Goal: Answer question/provide support: Share knowledge or assist other users

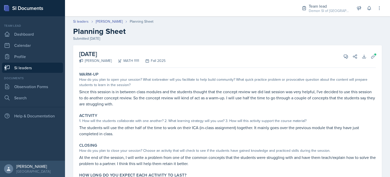
scroll to position [33, 0]
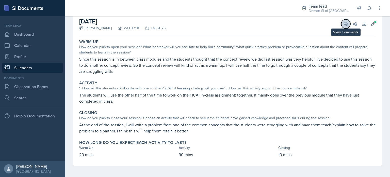
click at [343, 24] on icon at bounding box center [345, 23] width 5 height 5
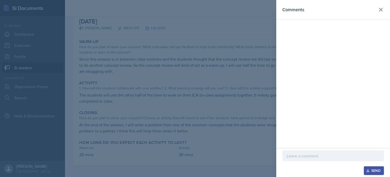
click at [294, 152] on div at bounding box center [333, 155] width 102 height 11
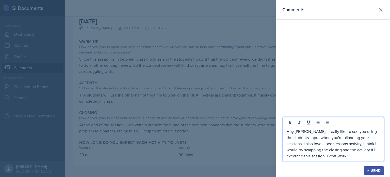
click at [371, 143] on p "Hey [PERSON_NAME]! I really like to see you using the students' input when you'…" at bounding box center [333, 143] width 93 height 30
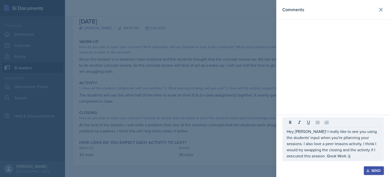
click at [367, 169] on icon "button" at bounding box center [368, 170] width 4 height 4
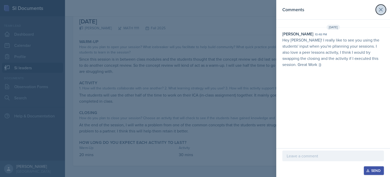
click at [376, 11] on button at bounding box center [381, 10] width 10 height 10
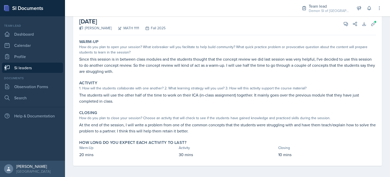
scroll to position [0, 0]
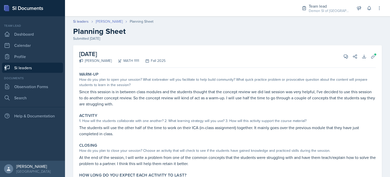
click at [113, 21] on link "[PERSON_NAME]" at bounding box center [109, 21] width 27 height 5
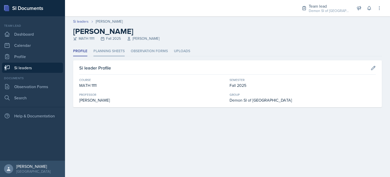
click at [109, 53] on li "Planning Sheets" at bounding box center [108, 51] width 31 height 10
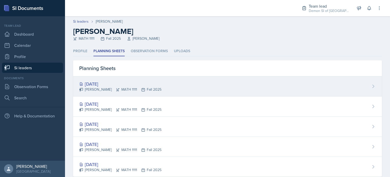
click at [116, 85] on div "[DATE]" at bounding box center [120, 83] width 82 height 7
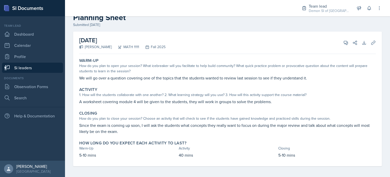
scroll to position [15, 0]
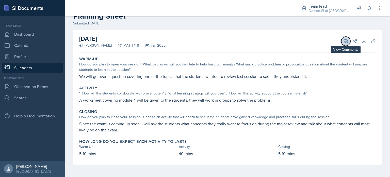
click at [343, 42] on icon at bounding box center [345, 41] width 5 height 5
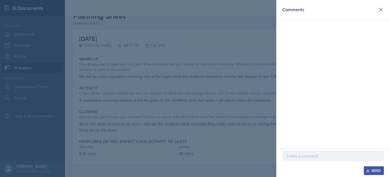
click at [307, 154] on p at bounding box center [333, 155] width 93 height 6
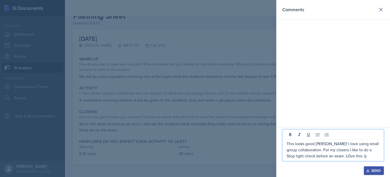
click at [336, 155] on p "This looks good [PERSON_NAME]! I love using small group collaboration. For my c…" at bounding box center [333, 149] width 93 height 18
click at [333, 155] on p "This looks good [PERSON_NAME]! I love using small group collaboration. For my c…" at bounding box center [333, 149] width 93 height 18
click at [370, 173] on button "Send" at bounding box center [374, 170] width 20 height 9
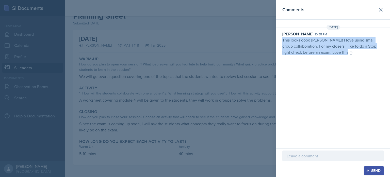
drag, startPoint x: 346, startPoint y: 55, endPoint x: 281, endPoint y: 39, distance: 67.0
click at [281, 39] on div "[DATE] [PERSON_NAME] 10:55 pm This looks good [PERSON_NAME]! I love using small…" at bounding box center [333, 41] width 114 height 33
copy p "This looks good [PERSON_NAME]! I love using small group collaboration. For my c…"
click at [381, 13] on button at bounding box center [381, 10] width 10 height 10
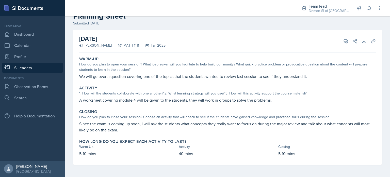
click at [33, 67] on link "Si leaders" at bounding box center [32, 67] width 61 height 10
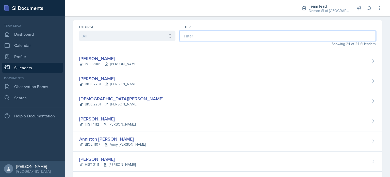
click at [199, 36] on input at bounding box center [278, 35] width 196 height 11
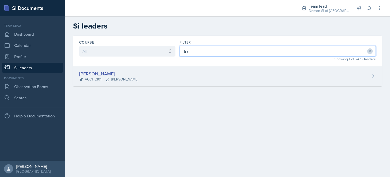
type input "fra"
click at [88, 76] on div "[PERSON_NAME]" at bounding box center [108, 73] width 59 height 7
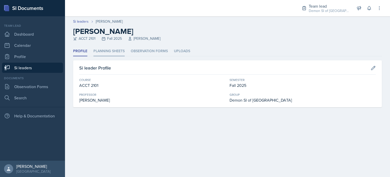
click at [97, 53] on li "Planning Sheets" at bounding box center [108, 51] width 31 height 10
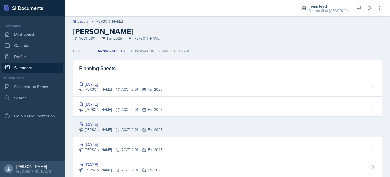
click at [97, 124] on div "[DATE]" at bounding box center [120, 123] width 83 height 7
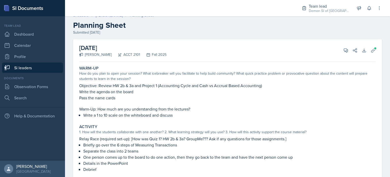
scroll to position [6, 0]
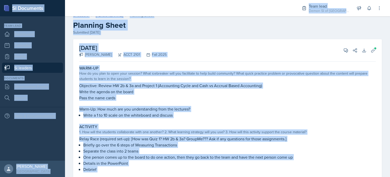
click at [121, 113] on p "Write a 1 to 10 scale on the whiteboard and discuss" at bounding box center [229, 115] width 293 height 6
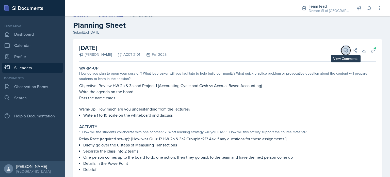
click at [343, 50] on icon at bounding box center [345, 50] width 5 height 5
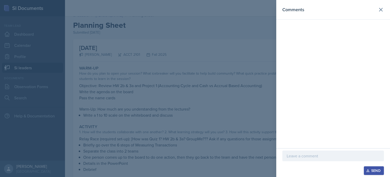
click at [298, 152] on div at bounding box center [333, 155] width 102 height 11
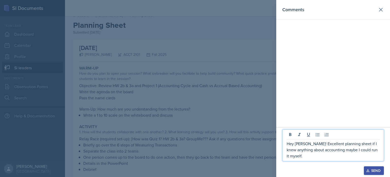
click at [352, 145] on p "Hey [PERSON_NAME]! Excellent planning sheet if I knew anything about accounting…" at bounding box center [333, 149] width 93 height 18
click at [331, 155] on p "Hey [PERSON_NAME]! Excellent planning sheet! If I knew anything about accountin…" at bounding box center [333, 149] width 93 height 18
click at [370, 168] on button "Send" at bounding box center [374, 170] width 20 height 9
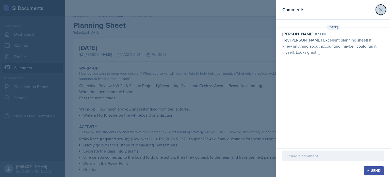
click at [381, 13] on button at bounding box center [381, 10] width 10 height 10
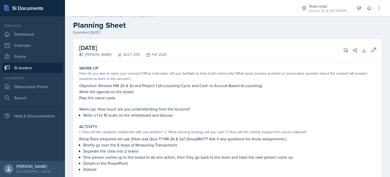
scroll to position [0, 0]
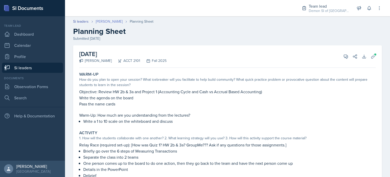
click at [104, 21] on link "[PERSON_NAME]" at bounding box center [109, 21] width 27 height 5
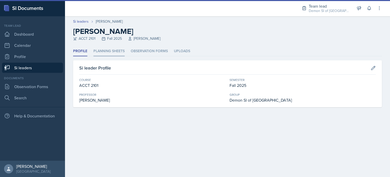
click at [114, 50] on li "Planning Sheets" at bounding box center [108, 51] width 31 height 10
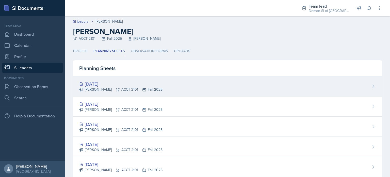
click at [119, 82] on div "[DATE]" at bounding box center [120, 83] width 83 height 7
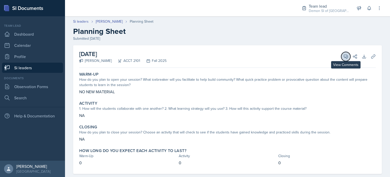
click at [346, 55] on span at bounding box center [347, 54] width 3 height 3
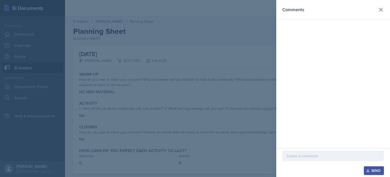
click at [314, 152] on div at bounding box center [333, 155] width 102 height 11
click at [380, 8] on icon at bounding box center [381, 10] width 6 height 6
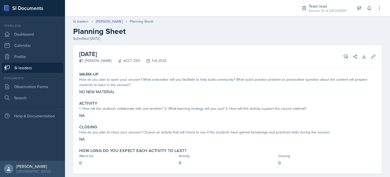
click at [175, 77] on div "How do you plan to open your session? What icebreaker will you facilitate to he…" at bounding box center [227, 82] width 297 height 11
click at [103, 24] on link "[PERSON_NAME]" at bounding box center [109, 21] width 27 height 5
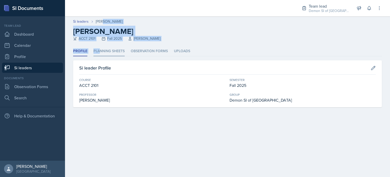
drag, startPoint x: 103, startPoint y: 24, endPoint x: 98, endPoint y: 51, distance: 28.1
click at [98, 51] on div "Si leaders [PERSON_NAME] [PERSON_NAME] ACCT 2101 Fall 2025 [PERSON_NAME] Profil…" at bounding box center [227, 67] width 325 height 103
click at [98, 51] on li "Planning Sheets" at bounding box center [108, 51] width 31 height 10
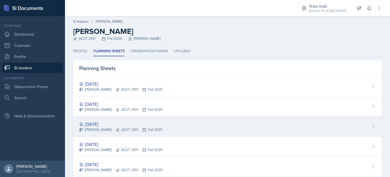
click at [90, 120] on div "[DATE]" at bounding box center [120, 123] width 83 height 7
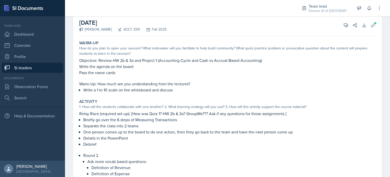
scroll to position [28, 0]
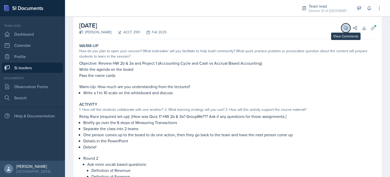
click at [341, 31] on button "View Comments" at bounding box center [345, 27] width 9 height 9
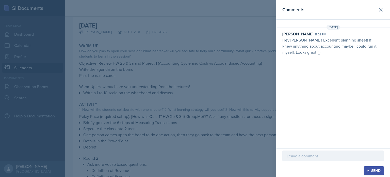
click at [372, 8] on div "Comments" at bounding box center [333, 9] width 102 height 7
click at [381, 12] on icon at bounding box center [381, 10] width 6 height 6
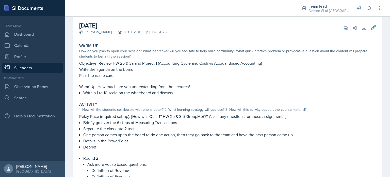
scroll to position [0, 0]
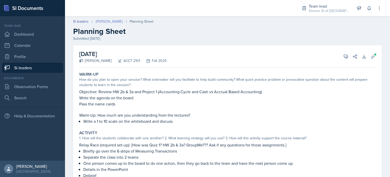
click at [106, 23] on link "[PERSON_NAME]" at bounding box center [109, 21] width 27 height 5
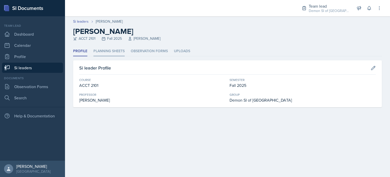
click at [106, 49] on li "Planning Sheets" at bounding box center [108, 51] width 31 height 10
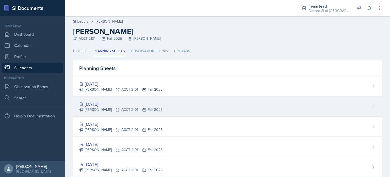
click at [99, 101] on div "[DATE]" at bounding box center [120, 103] width 83 height 7
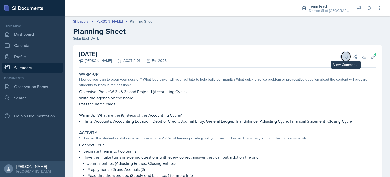
click at [343, 57] on icon at bounding box center [345, 56] width 5 height 5
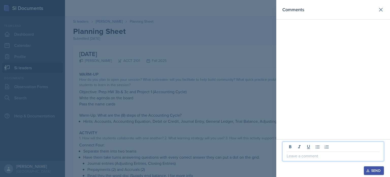
click at [303, 158] on p at bounding box center [333, 155] width 93 height 6
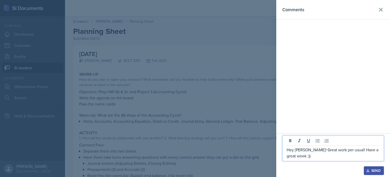
click at [370, 169] on div "Send" at bounding box center [373, 170] width 13 height 4
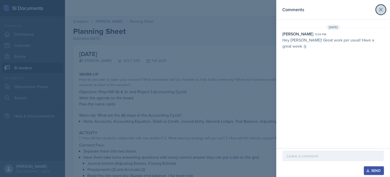
click at [380, 11] on icon at bounding box center [381, 10] width 6 height 6
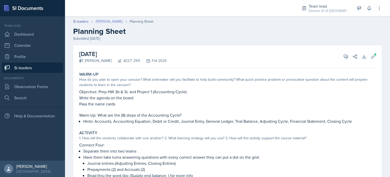
click at [96, 20] on link "[PERSON_NAME]" at bounding box center [109, 21] width 27 height 5
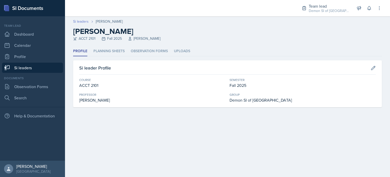
click at [87, 21] on link "Si leaders" at bounding box center [80, 21] width 15 height 5
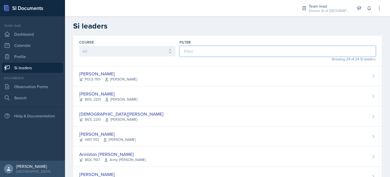
click at [201, 49] on input at bounding box center [278, 51] width 196 height 11
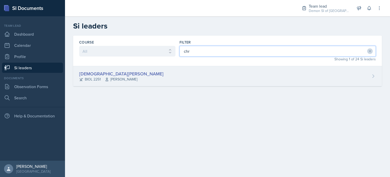
type input "chr"
click at [110, 69] on div "[DEMOGRAPHIC_DATA][PERSON_NAME] BIOL 2251 Muna Elhassey" at bounding box center [227, 76] width 309 height 20
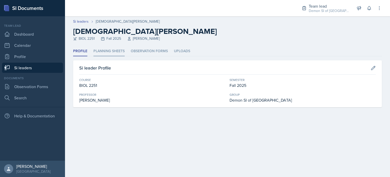
click at [111, 53] on li "Planning Sheets" at bounding box center [108, 51] width 31 height 10
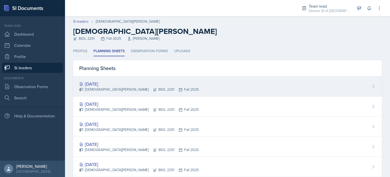
click at [106, 95] on div "[DATE] [PERSON_NAME] BIOL 2251 Fall 2025" at bounding box center [227, 86] width 309 height 20
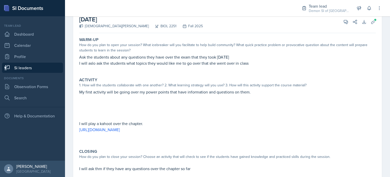
scroll to position [17, 0]
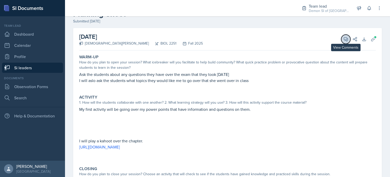
click at [341, 42] on button "View Comments" at bounding box center [345, 39] width 9 height 9
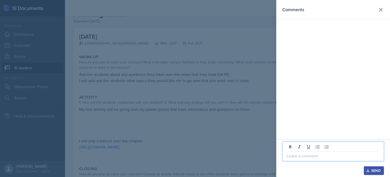
click at [309, 155] on p at bounding box center [333, 155] width 93 height 6
click at [313, 155] on p "Hey [PERSON_NAME]! his is a good start" at bounding box center [333, 155] width 93 height 6
click at [348, 157] on p "Hey [PERSON_NAME]! This is a good start" at bounding box center [333, 155] width 93 height 6
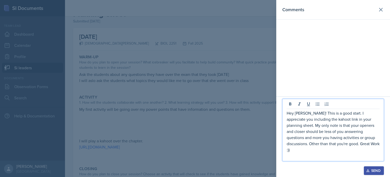
click at [371, 172] on div "Send" at bounding box center [373, 170] width 13 height 4
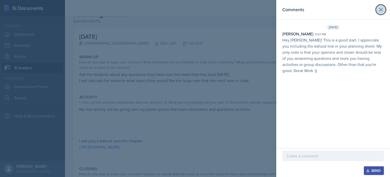
click at [382, 9] on icon at bounding box center [381, 10] width 6 height 6
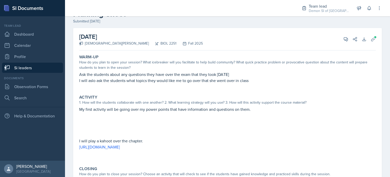
scroll to position [0, 0]
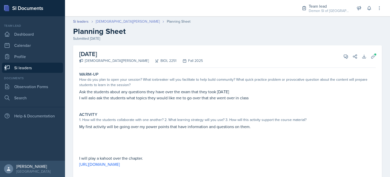
click at [103, 22] on link "[DEMOGRAPHIC_DATA][PERSON_NAME]" at bounding box center [128, 21] width 64 height 5
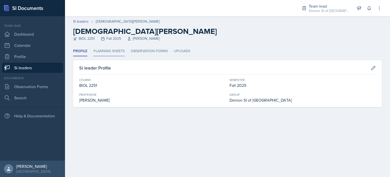
click at [114, 49] on li "Planning Sheets" at bounding box center [108, 51] width 31 height 10
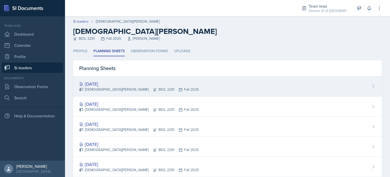
click at [107, 82] on div "[DATE]" at bounding box center [139, 83] width 120 height 7
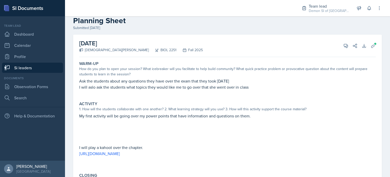
scroll to position [10, 0]
click at [346, 43] on span at bounding box center [347, 44] width 3 height 3
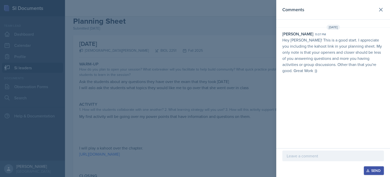
click at [386, 16] on header "Comments" at bounding box center [333, 10] width 114 height 20
click at [383, 12] on icon at bounding box center [381, 10] width 6 height 6
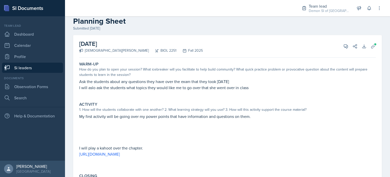
scroll to position [0, 0]
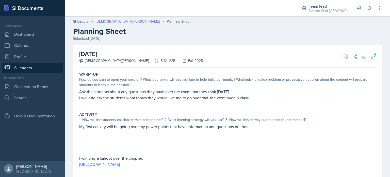
click at [102, 22] on link "[DEMOGRAPHIC_DATA][PERSON_NAME]" at bounding box center [128, 21] width 64 height 5
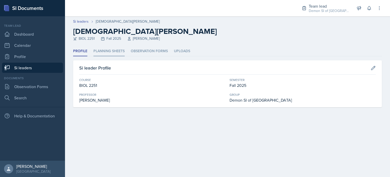
click at [101, 52] on li "Planning Sheets" at bounding box center [108, 51] width 31 height 10
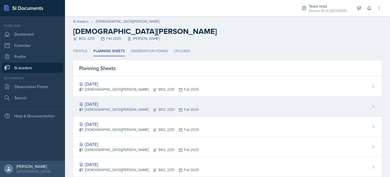
click at [94, 103] on div "[DATE]" at bounding box center [139, 103] width 120 height 7
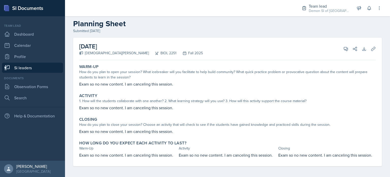
scroll to position [9, 0]
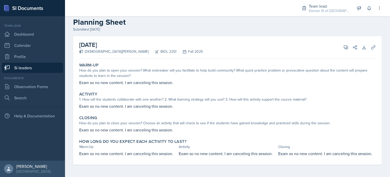
click at [156, 118] on div "Closing" at bounding box center [227, 117] width 297 height 5
click at [343, 48] on icon at bounding box center [345, 47] width 5 height 5
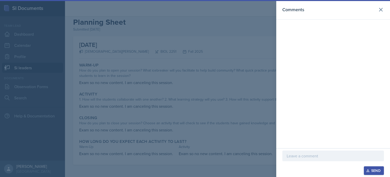
click at [304, 155] on p at bounding box center [333, 155] width 93 height 6
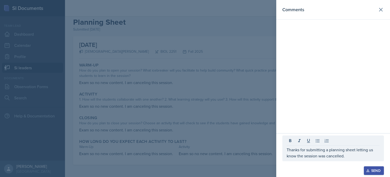
click at [366, 166] on button "Send" at bounding box center [374, 170] width 20 height 9
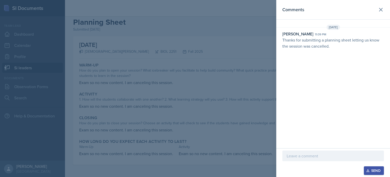
click at [337, 51] on div "Comments [DATE] [PERSON_NAME] 11:09 pm Thanks for submitting a planning sheet l…" at bounding box center [333, 74] width 114 height 148
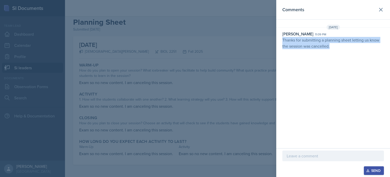
drag, startPoint x: 335, startPoint y: 45, endPoint x: 280, endPoint y: 41, distance: 54.5
click at [280, 41] on div "[PERSON_NAME] 11:09 pm Thanks for submitting a planning sheet letting us know t…" at bounding box center [333, 40] width 114 height 18
copy p "Thanks for submitting a planning sheet letting us know the session was cancelle…"
click at [381, 6] on button at bounding box center [381, 10] width 10 height 10
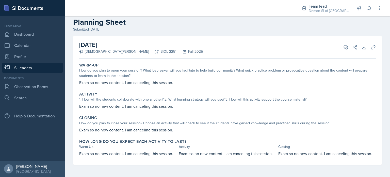
click at [50, 66] on link "Si leaders" at bounding box center [32, 67] width 61 height 10
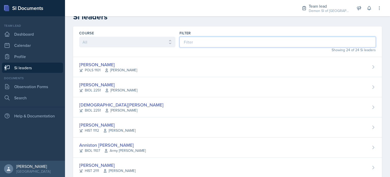
click at [196, 42] on input at bounding box center [278, 42] width 196 height 11
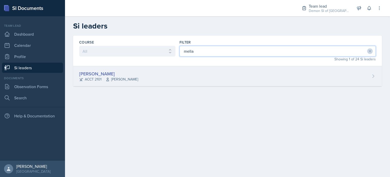
type input "mella"
click at [113, 74] on div "[PERSON_NAME]" at bounding box center [108, 73] width 59 height 7
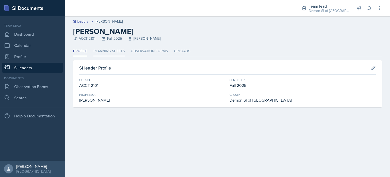
click at [111, 53] on li "Planning Sheets" at bounding box center [108, 51] width 31 height 10
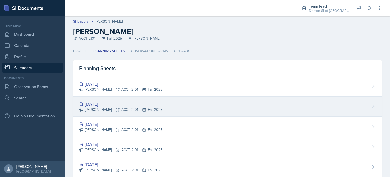
click at [97, 99] on div "[DATE] [PERSON_NAME] ACCT 2101 Fall 2025" at bounding box center [227, 106] width 309 height 20
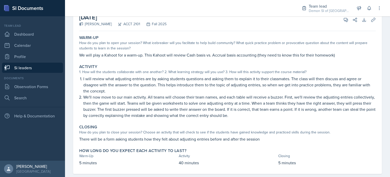
scroll to position [37, 0]
click at [341, 19] on button "View Comments" at bounding box center [345, 19] width 9 height 9
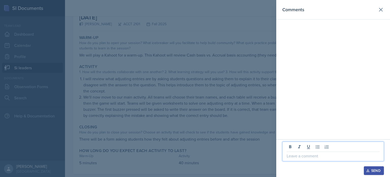
click at [292, 156] on p at bounding box center [333, 155] width 93 height 6
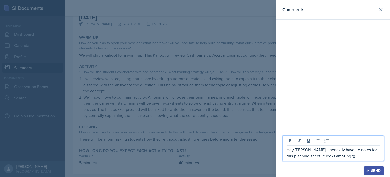
click at [351, 153] on p "Hey [PERSON_NAME]! I honestly have no notes for this planning sheet. It looks a…" at bounding box center [333, 152] width 93 height 12
click at [342, 155] on p "Hey [PERSON_NAME]! I honestly have no notes for this planning sheet. It looks a…" at bounding box center [333, 152] width 93 height 12
click at [343, 155] on p "Hey [PERSON_NAME]! I honestly have no notes for this planning sheet. It looks a…" at bounding box center [333, 152] width 93 height 12
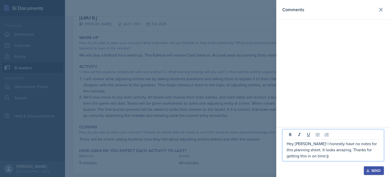
click at [368, 169] on icon "button" at bounding box center [368, 170] width 4 height 4
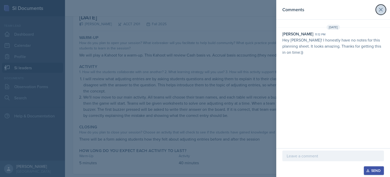
click at [380, 8] on icon at bounding box center [381, 10] width 6 height 6
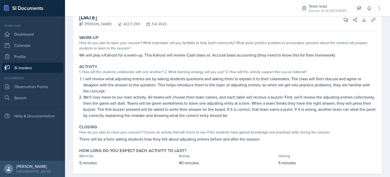
scroll to position [0, 0]
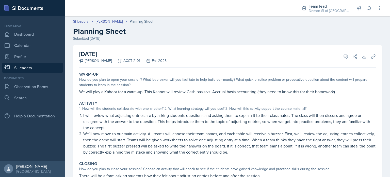
click at [103, 27] on h2 "Planning Sheet" at bounding box center [227, 31] width 309 height 9
click at [99, 21] on link "[PERSON_NAME]" at bounding box center [109, 21] width 27 height 5
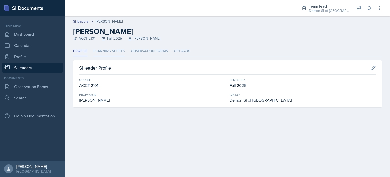
click at [101, 51] on li "Planning Sheets" at bounding box center [108, 51] width 31 height 10
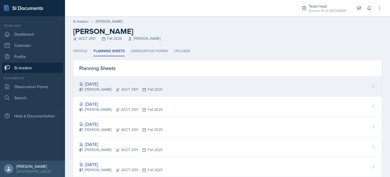
click at [98, 82] on div "[DATE]" at bounding box center [120, 83] width 83 height 7
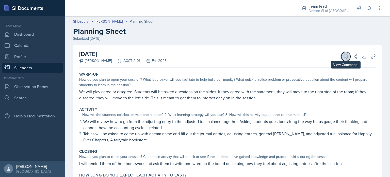
click at [343, 57] on icon at bounding box center [345, 56] width 5 height 5
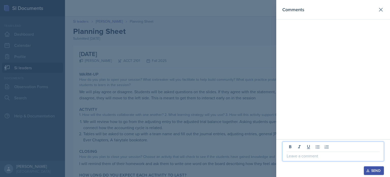
click at [318, 154] on p at bounding box center [333, 155] width 93 height 6
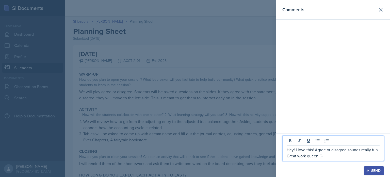
click at [378, 169] on div "Send" at bounding box center [373, 170] width 13 height 4
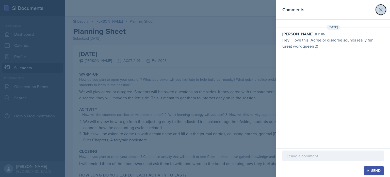
click at [379, 13] on button at bounding box center [381, 10] width 10 height 10
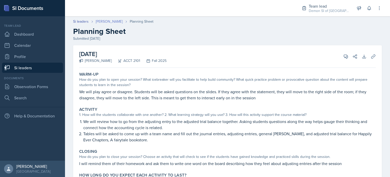
click at [109, 23] on link "[PERSON_NAME]" at bounding box center [109, 21] width 27 height 5
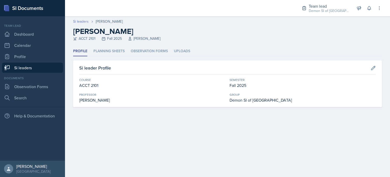
click at [82, 22] on link "Si leaders" at bounding box center [80, 21] width 15 height 5
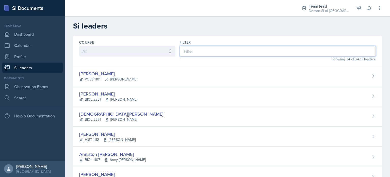
click at [209, 52] on input at bounding box center [278, 51] width 196 height 11
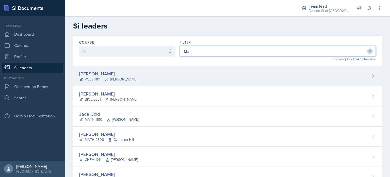
type input "Ma"
click at [134, 69] on div "Malk Almimar POLS 1101 [PERSON_NAME]" at bounding box center [227, 76] width 309 height 20
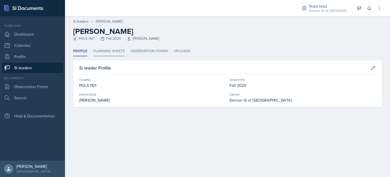
click at [113, 51] on li "Planning Sheets" at bounding box center [108, 51] width 31 height 10
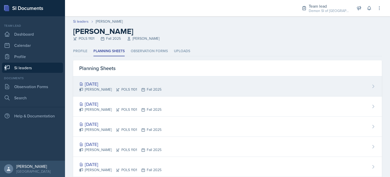
click at [113, 85] on div "[DATE]" at bounding box center [120, 83] width 82 height 7
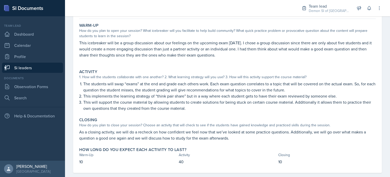
scroll to position [3, 0]
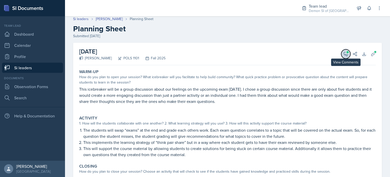
click at [343, 55] on icon at bounding box center [345, 53] width 5 height 5
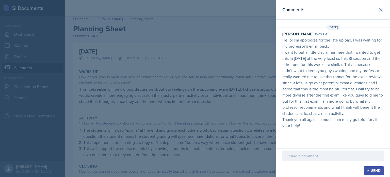
click at [341, 55] on p "I want to put a little disclaimer here that I wanted to get this in [DATE] at t…" at bounding box center [333, 82] width 102 height 67
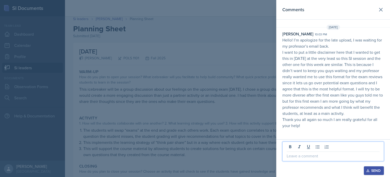
click at [314, 154] on p at bounding box center [333, 155] width 93 height 6
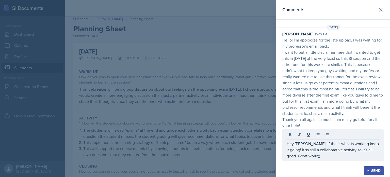
click at [378, 168] on div "Send" at bounding box center [373, 170] width 13 height 4
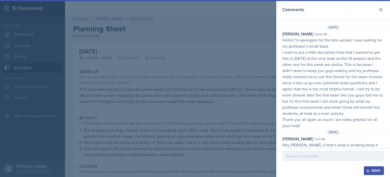
scroll to position [13, 0]
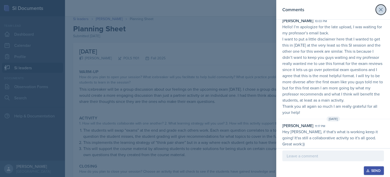
click at [379, 7] on icon at bounding box center [381, 10] width 6 height 6
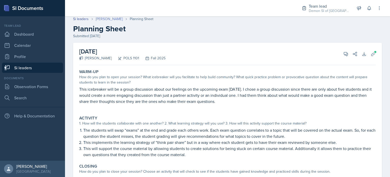
click at [110, 18] on link "[PERSON_NAME]" at bounding box center [109, 18] width 27 height 5
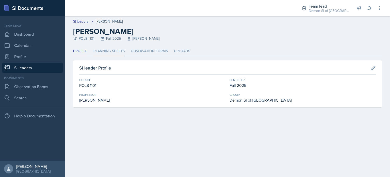
click at [115, 49] on li "Planning Sheets" at bounding box center [108, 51] width 31 height 10
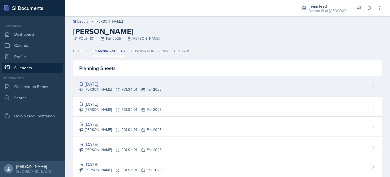
click at [108, 82] on div "[DATE]" at bounding box center [120, 83] width 82 height 7
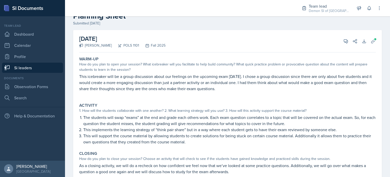
scroll to position [15, 0]
click at [343, 40] on icon at bounding box center [345, 41] width 5 height 5
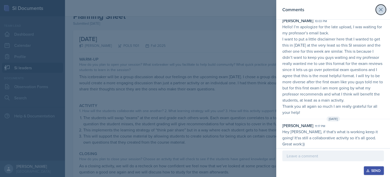
click at [378, 9] on icon at bounding box center [381, 10] width 6 height 6
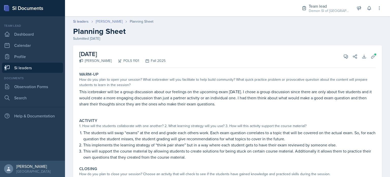
click at [108, 23] on link "[PERSON_NAME]" at bounding box center [109, 21] width 27 height 5
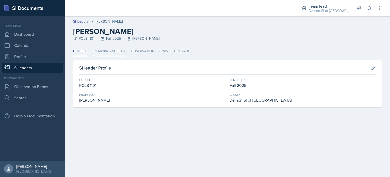
click at [100, 51] on li "Planning Sheets" at bounding box center [108, 51] width 31 height 10
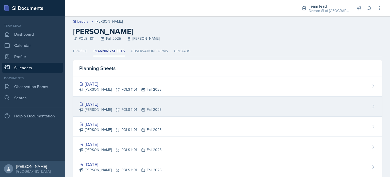
click at [89, 98] on div "[DATE] Malk Almimar POLS 1101 Fall 2025" at bounding box center [227, 106] width 309 height 20
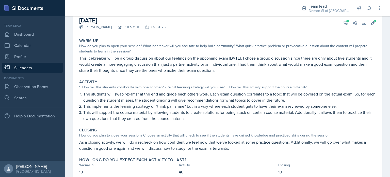
scroll to position [35, 0]
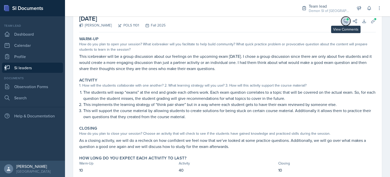
click at [346, 19] on span at bounding box center [347, 19] width 3 height 3
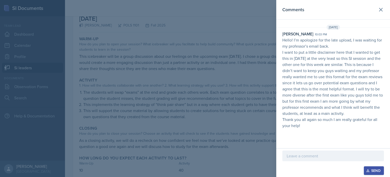
click at [316, 162] on div at bounding box center [333, 163] width 102 height 5
click at [313, 156] on p at bounding box center [333, 155] width 93 height 6
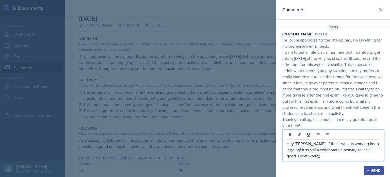
click at [368, 167] on button "Send" at bounding box center [374, 170] width 20 height 9
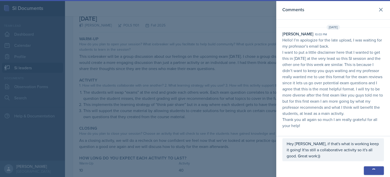
scroll to position [13, 0]
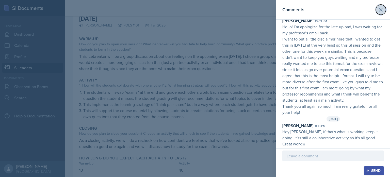
click at [378, 10] on icon at bounding box center [381, 10] width 6 height 6
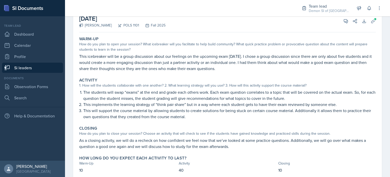
scroll to position [0, 0]
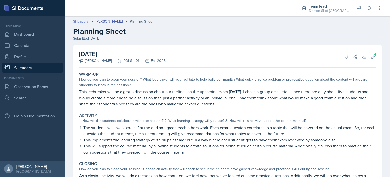
click at [86, 21] on link "Si leaders" at bounding box center [80, 21] width 15 height 5
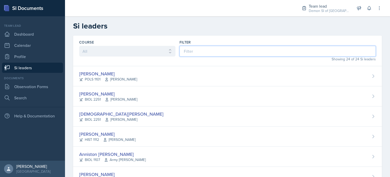
click at [229, 50] on input at bounding box center [278, 51] width 196 height 11
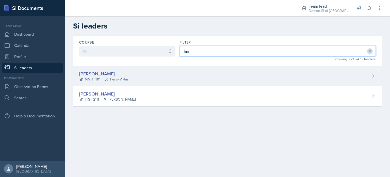
type input "lan"
click at [105, 78] on icon at bounding box center [107, 79] width 4 height 4
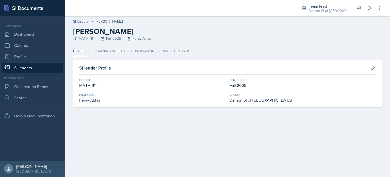
click at [104, 57] on div "Profile Planning Sheets Observation Forms Uploads Profile Planning Sheets Obser…" at bounding box center [227, 76] width 309 height 61
click at [101, 51] on li "Planning Sheets" at bounding box center [108, 51] width 31 height 10
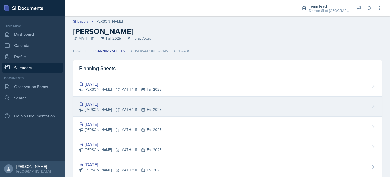
click at [104, 100] on div "[DATE]" at bounding box center [120, 103] width 82 height 7
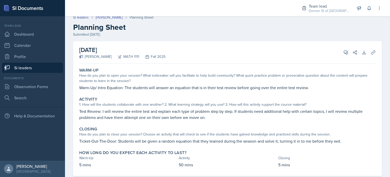
scroll to position [4, 0]
click at [343, 52] on icon at bounding box center [345, 52] width 5 height 5
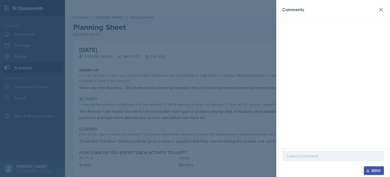
click at [301, 163] on div at bounding box center [333, 163] width 102 height 5
click at [293, 156] on p at bounding box center [333, 155] width 93 height 6
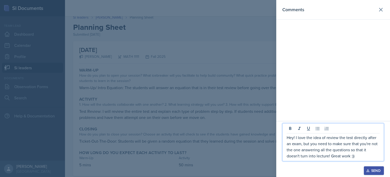
click at [372, 173] on button "Send" at bounding box center [374, 170] width 20 height 9
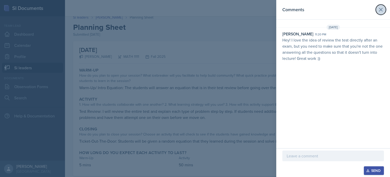
click at [381, 12] on icon at bounding box center [381, 10] width 6 height 6
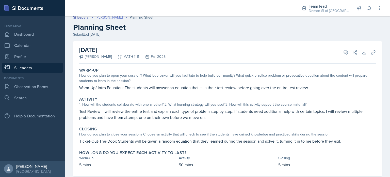
click at [104, 18] on link "[PERSON_NAME]" at bounding box center [109, 17] width 27 height 5
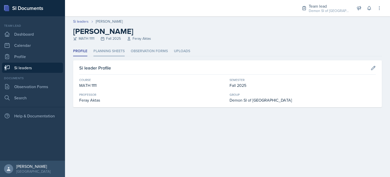
click at [109, 52] on li "Planning Sheets" at bounding box center [108, 51] width 31 height 10
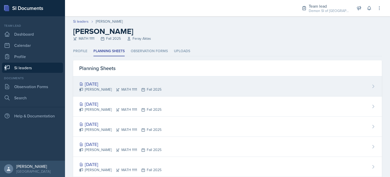
click at [101, 87] on div "[PERSON_NAME] MATH 1111 Fall 2025" at bounding box center [120, 89] width 82 height 5
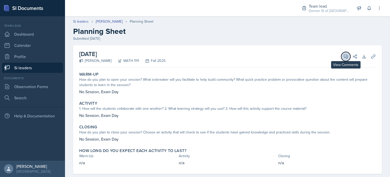
click at [345, 55] on button "View Comments" at bounding box center [345, 56] width 9 height 9
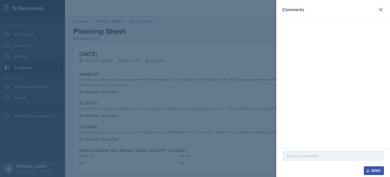
click at [322, 149] on div "Send" at bounding box center [333, 162] width 114 height 29
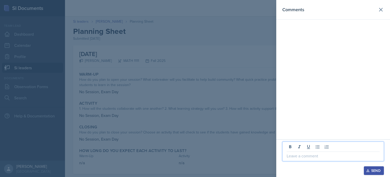
click at [322, 154] on p at bounding box center [333, 155] width 93 height 6
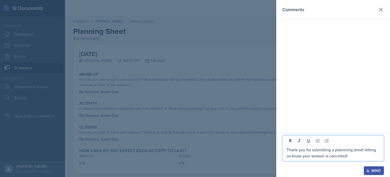
click at [372, 170] on div "Send" at bounding box center [373, 170] width 13 height 4
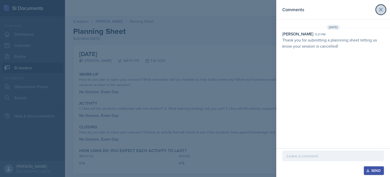
click at [381, 8] on icon at bounding box center [381, 10] width 6 height 6
